Goal: Task Accomplishment & Management: Manage account settings

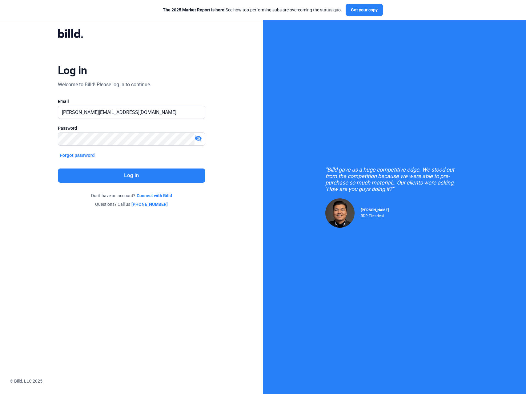
click at [131, 172] on button "Log in" at bounding box center [131, 175] width 147 height 14
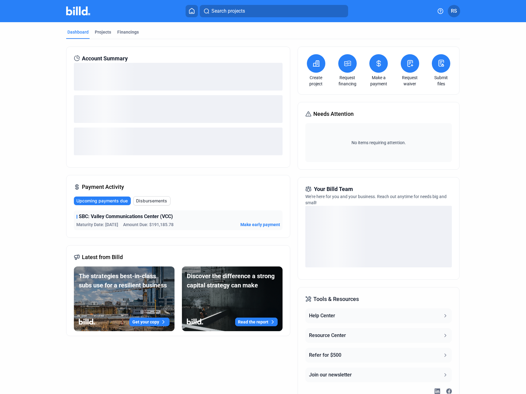
click at [369, 313] on button "Help Center" at bounding box center [378, 315] width 147 height 15
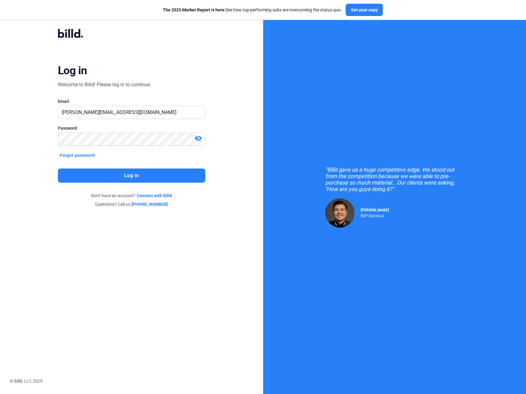
click at [144, 173] on button "Log in" at bounding box center [131, 175] width 147 height 14
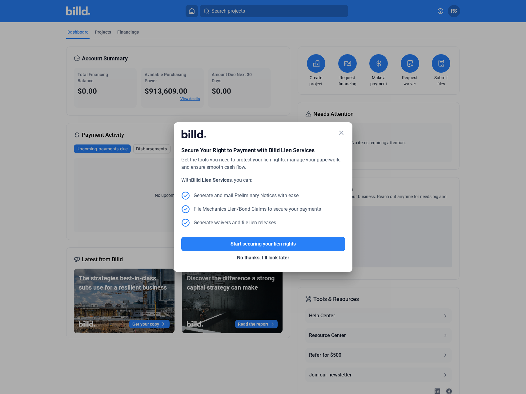
click at [341, 135] on mat-icon "close" at bounding box center [341, 132] width 7 height 7
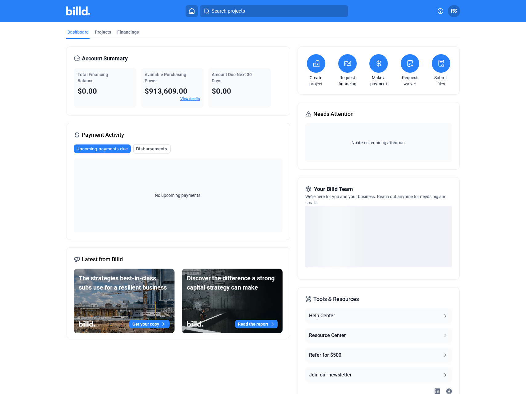
click at [454, 10] on span "RS" at bounding box center [454, 10] width 6 height 7
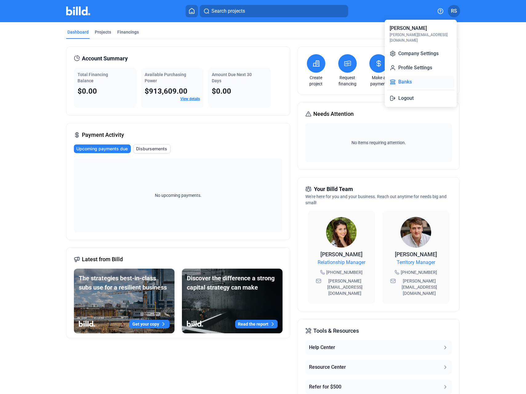
click at [420, 76] on button "Banks" at bounding box center [420, 82] width 67 height 12
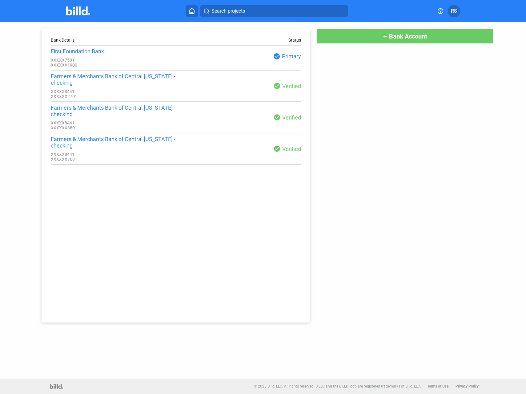
click at [287, 57] on div "check_circle Primary" at bounding box center [238, 56] width 125 height 7
click at [281, 91] on div "Farmers & Merchants Bank of Central California - checking XXXXX8441 XXXXXX2701 …" at bounding box center [176, 86] width 250 height 26
click at [63, 50] on div "First Foundation Bank" at bounding box center [113, 51] width 125 height 6
click at [72, 76] on div "Farmers & Merchants Bank of Central California - checking" at bounding box center [113, 79] width 125 height 13
click at [52, 103] on div "Bank Details Status First Foundation Bank XXXXX7581 XXXXXX1900 check_circle Pri…" at bounding box center [176, 175] width 269 height 294
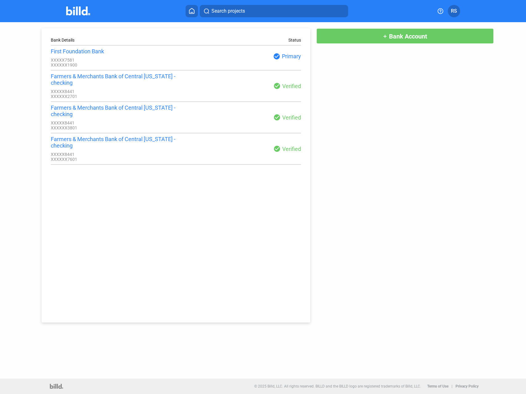
click at [466, 94] on div "Bank Details Status First Foundation Bank XXXXX7581 XXXXXX1900 check_circle Pri…" at bounding box center [263, 172] width 474 height 300
